Goal: Task Accomplishment & Management: Complete application form

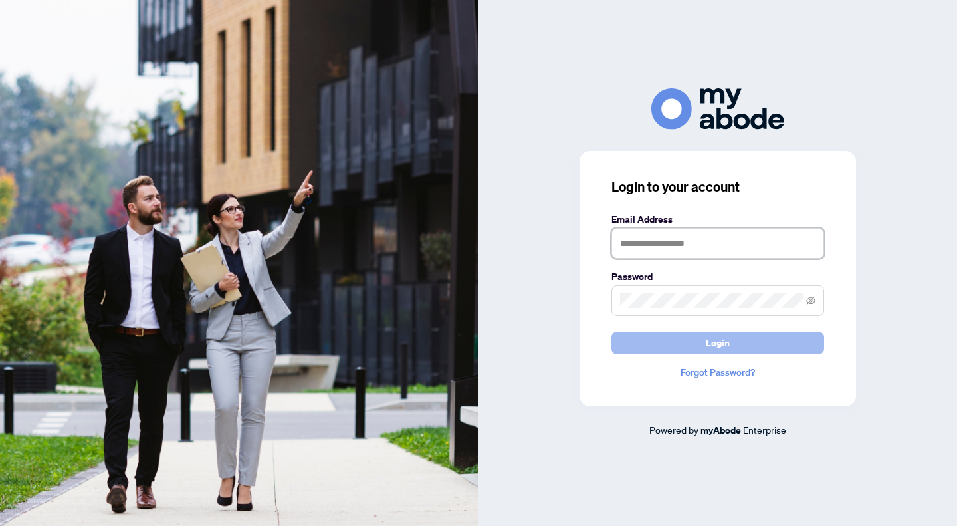
type input "**********"
click at [679, 339] on button "Login" at bounding box center [717, 343] width 213 height 23
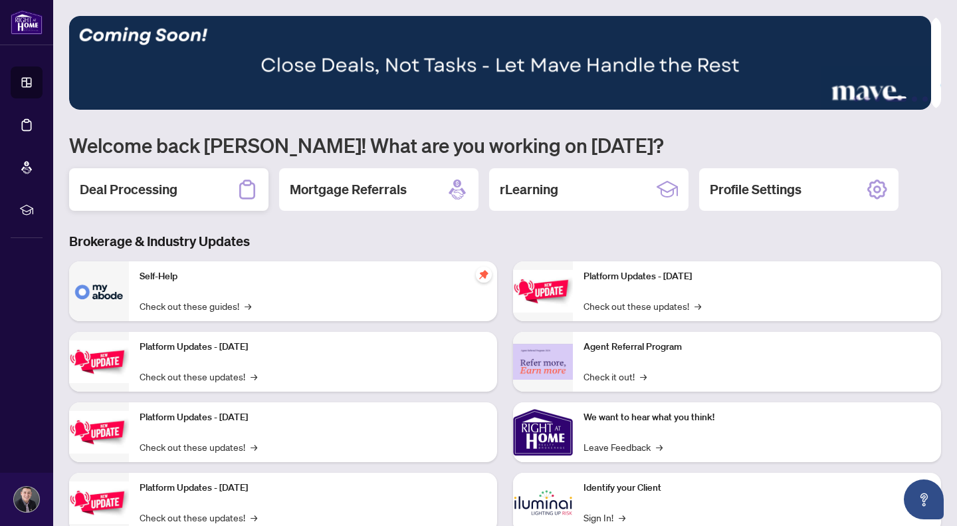
click at [238, 186] on icon at bounding box center [247, 189] width 21 height 21
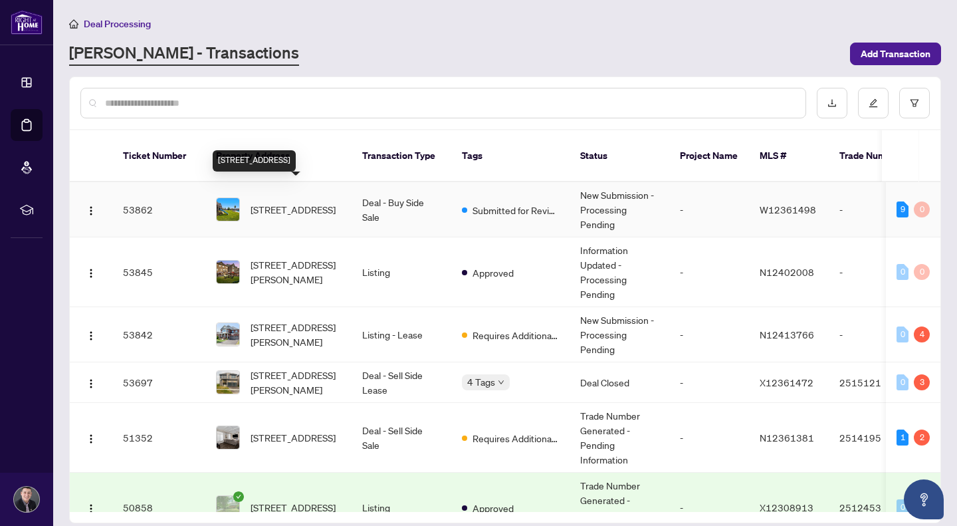
click at [305, 202] on span "[STREET_ADDRESS]" at bounding box center [293, 209] width 85 height 15
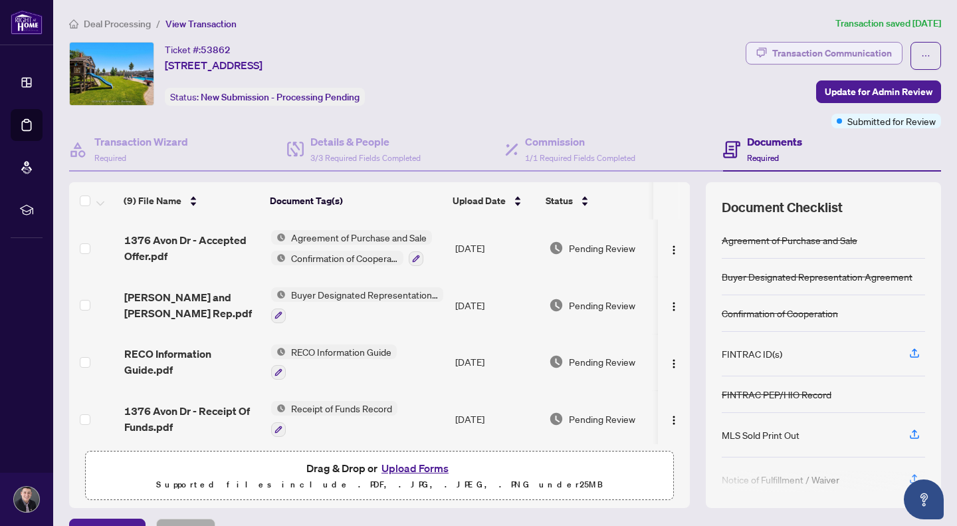
click at [812, 61] on div "Transaction Communication" at bounding box center [832, 53] width 120 height 21
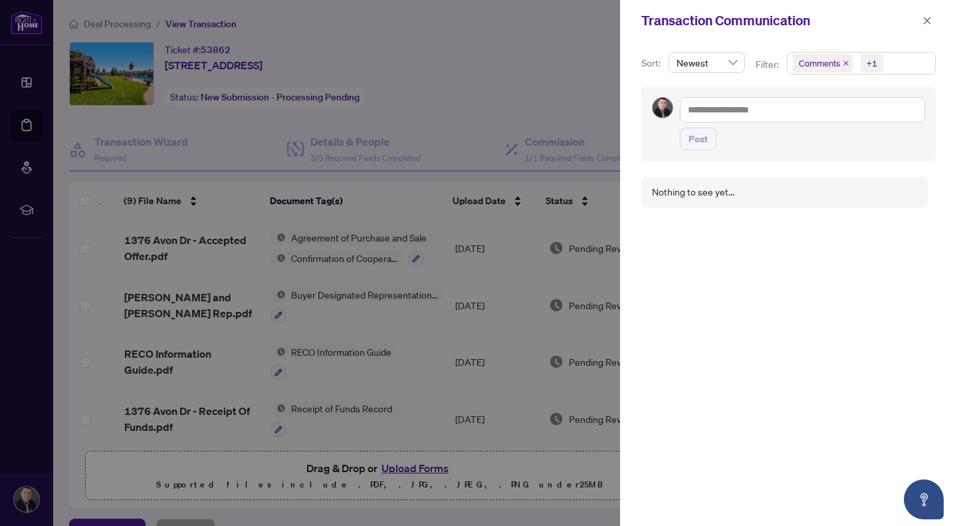
click at [550, 89] on div at bounding box center [478, 263] width 957 height 526
click at [927, 19] on icon "close" at bounding box center [926, 20] width 9 height 9
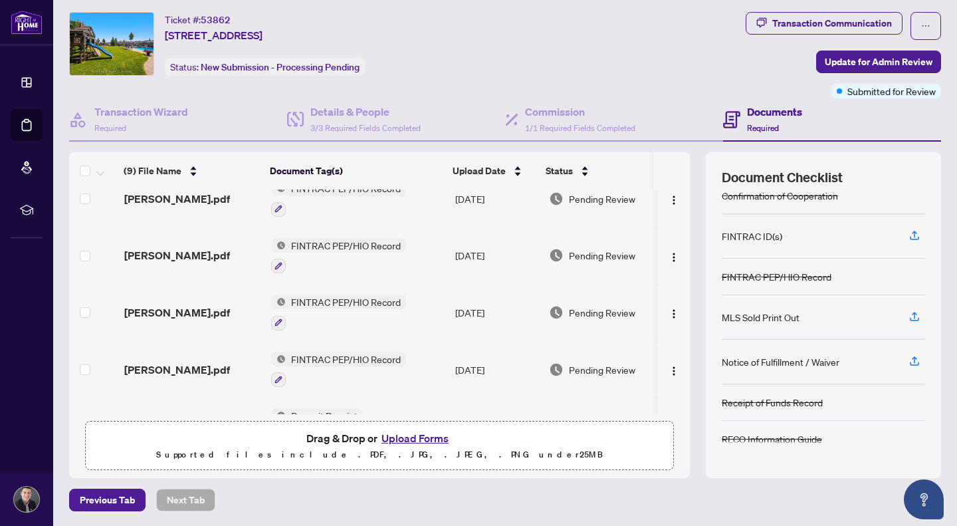
scroll to position [287, 0]
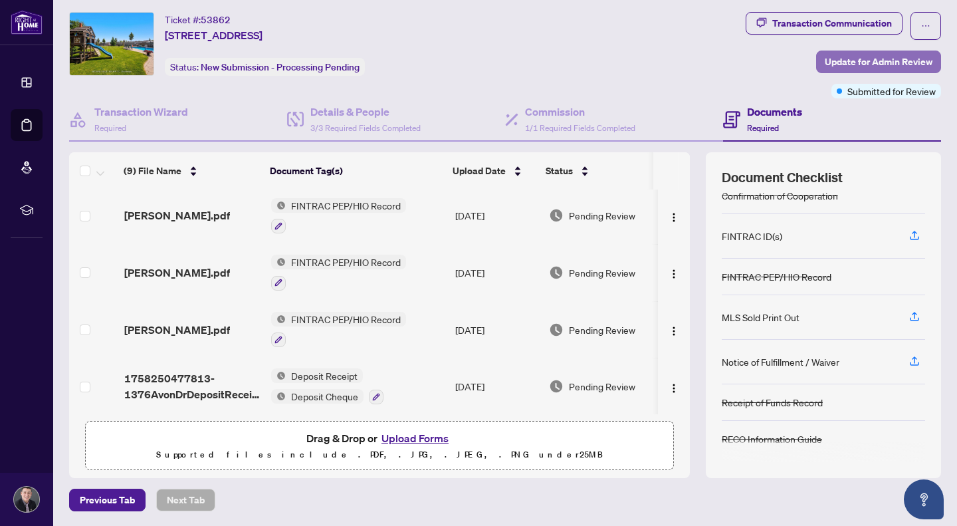
click at [827, 58] on span "Update for Admin Review" at bounding box center [879, 61] width 108 height 21
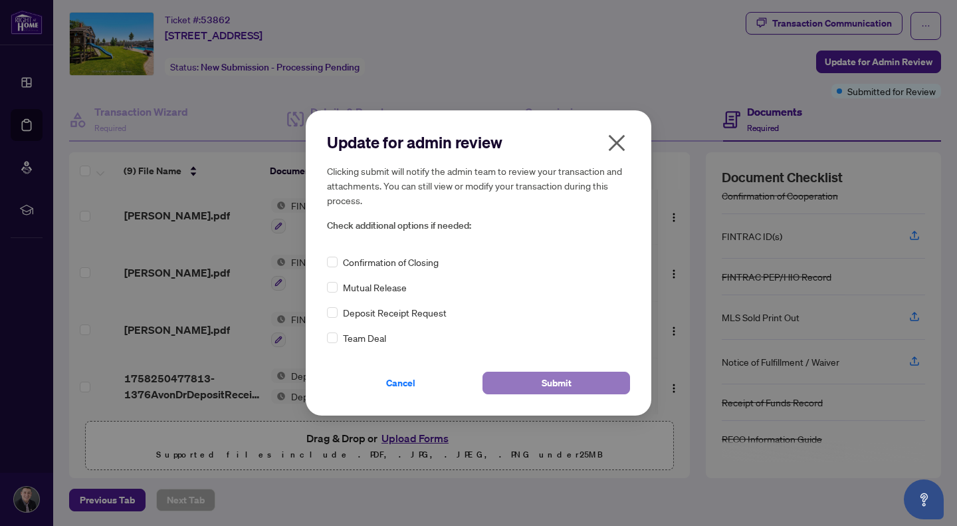
click at [544, 384] on span "Submit" at bounding box center [557, 382] width 30 height 21
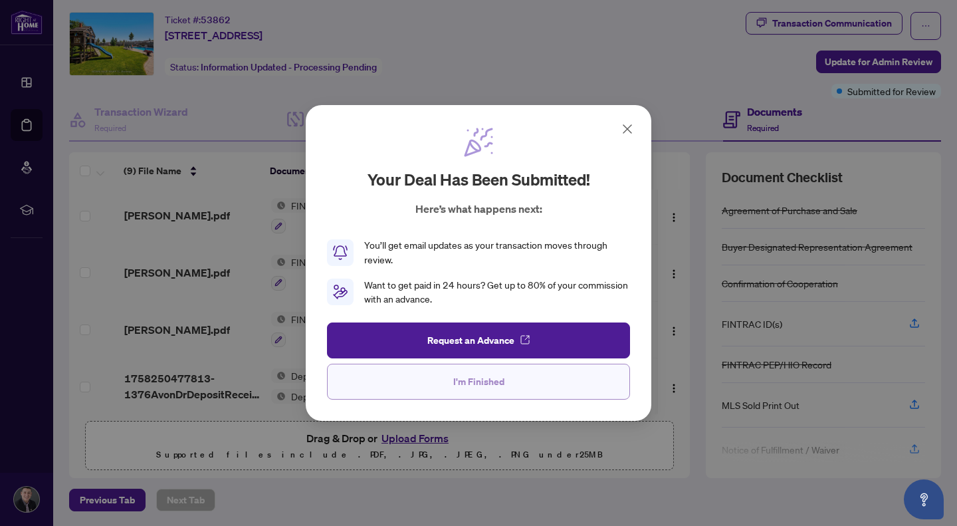
click at [488, 377] on span "I'm Finished" at bounding box center [478, 381] width 51 height 21
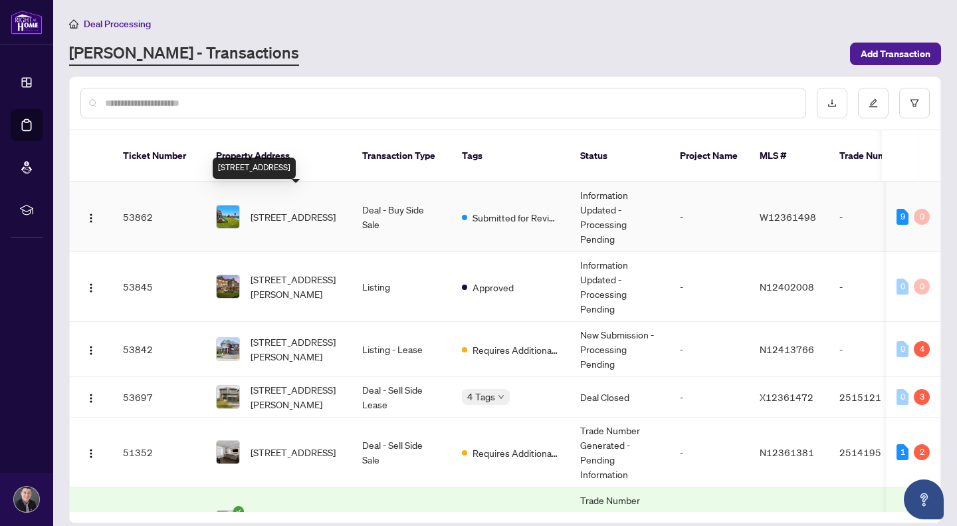
click at [285, 209] on span "[STREET_ADDRESS]" at bounding box center [293, 216] width 85 height 15
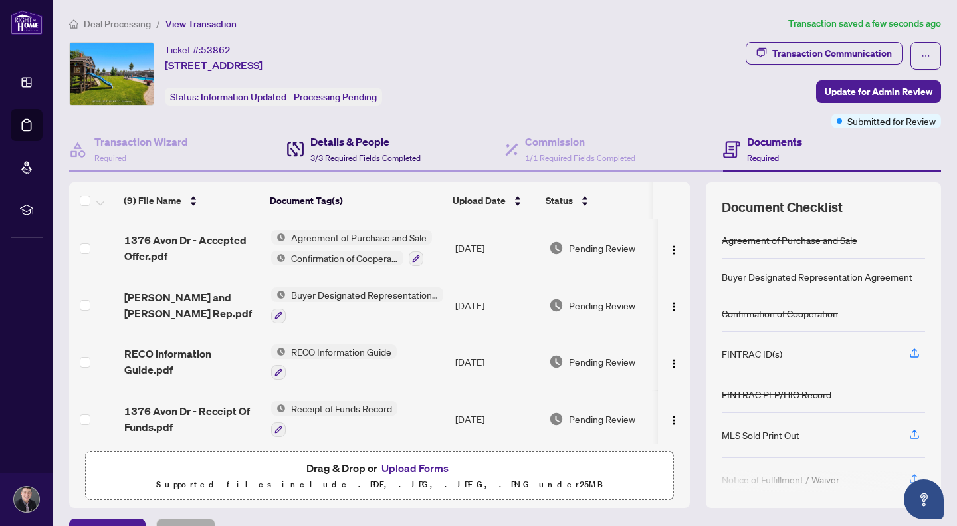
click at [356, 134] on h4 "Details & People" at bounding box center [365, 142] width 110 height 16
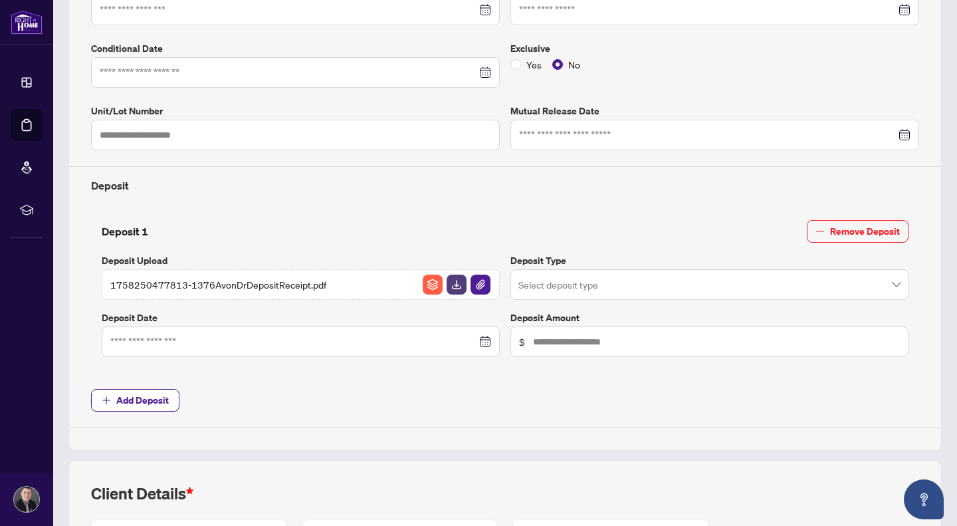
type input "**********"
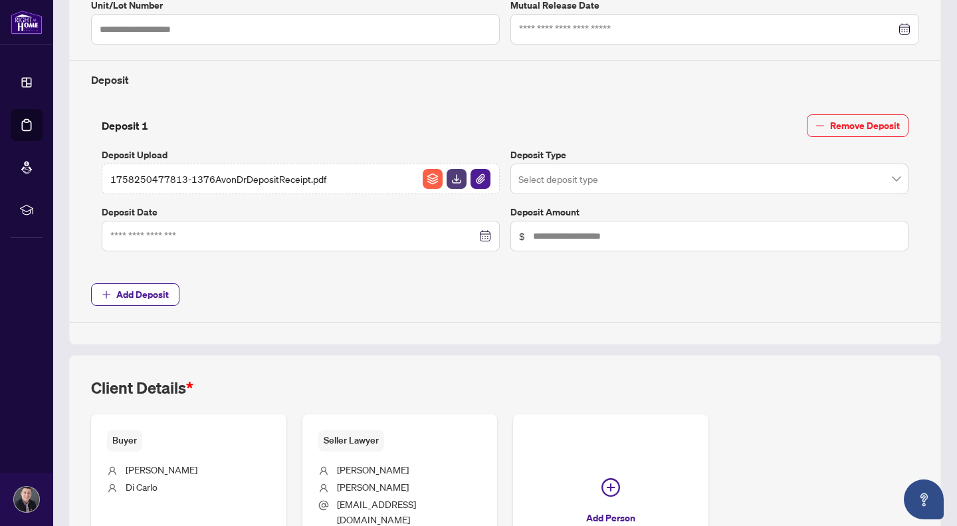
scroll to position [552, 0]
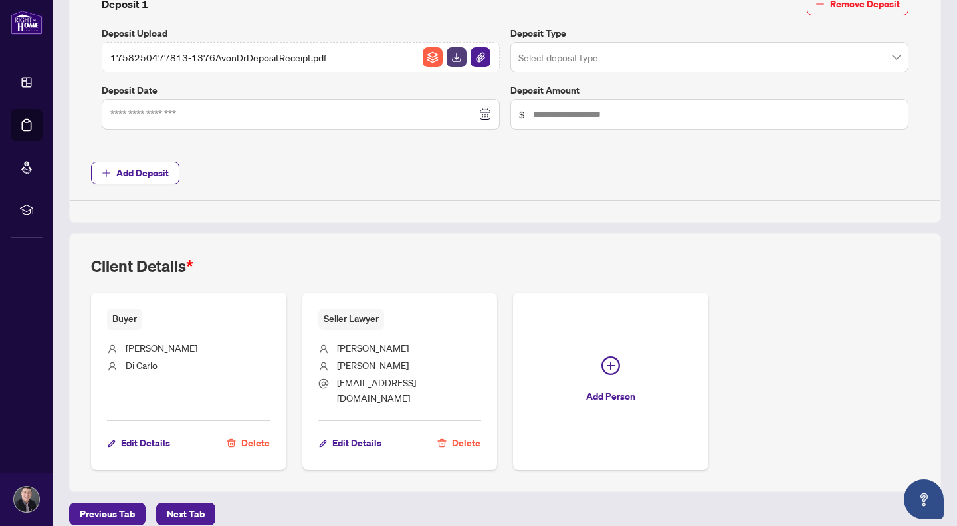
click at [390, 383] on span "[EMAIL_ADDRESS][DOMAIN_NAME]" at bounding box center [376, 389] width 79 height 27
